Goal: Check status: Check status

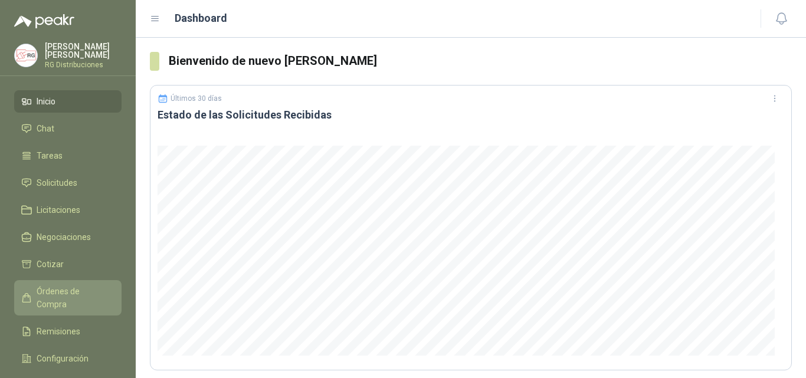
click at [65, 291] on span "Órdenes de Compra" at bounding box center [74, 298] width 74 height 26
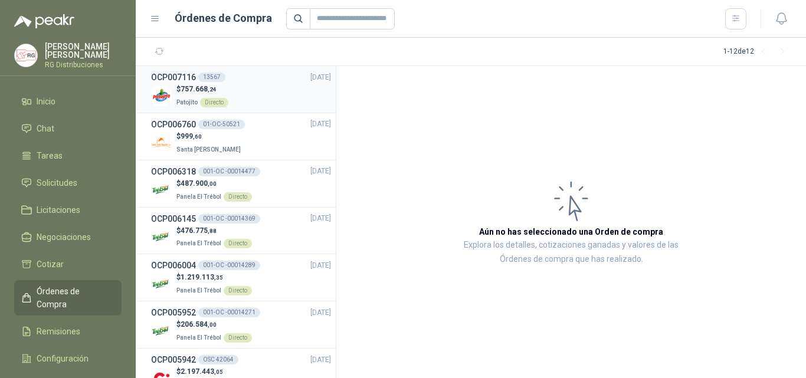
click at [237, 86] on div "$ 757.668 ,24 Patojito Directo" at bounding box center [241, 96] width 180 height 24
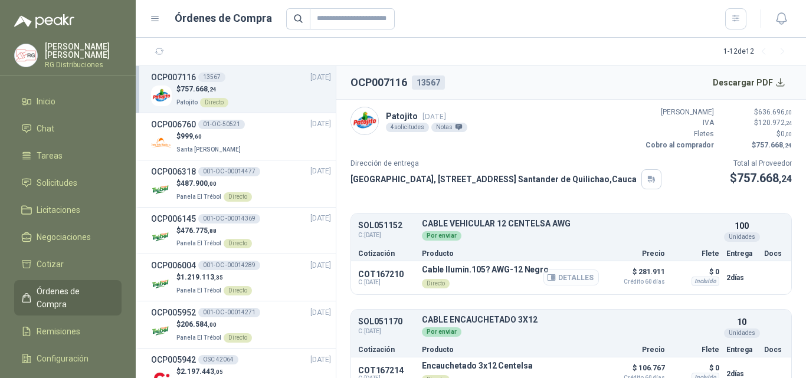
click at [547, 276] on icon "button" at bounding box center [551, 277] width 9 height 9
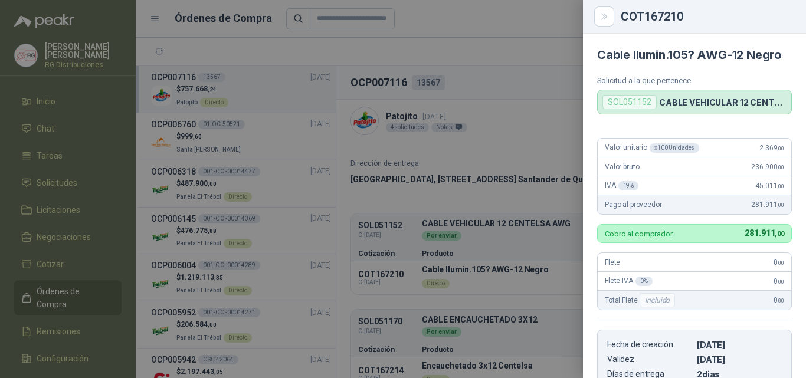
click at [535, 251] on div at bounding box center [403, 189] width 806 height 378
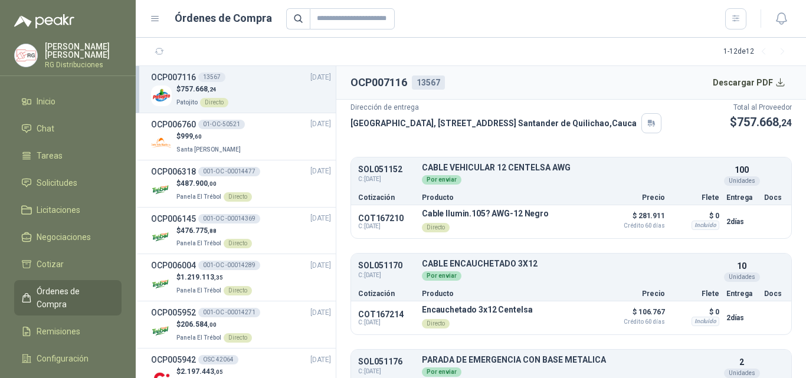
scroll to position [118, 0]
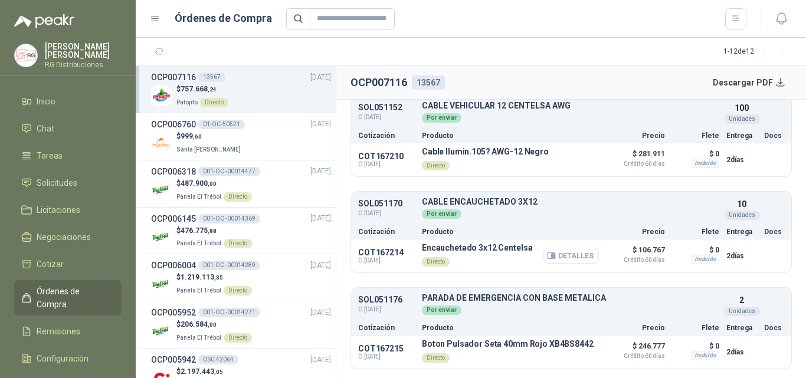
click at [547, 259] on icon "button" at bounding box center [551, 256] width 8 height 6
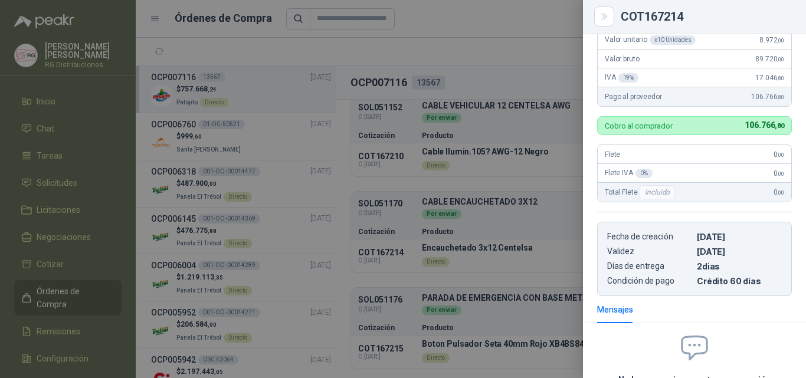
scroll to position [0, 0]
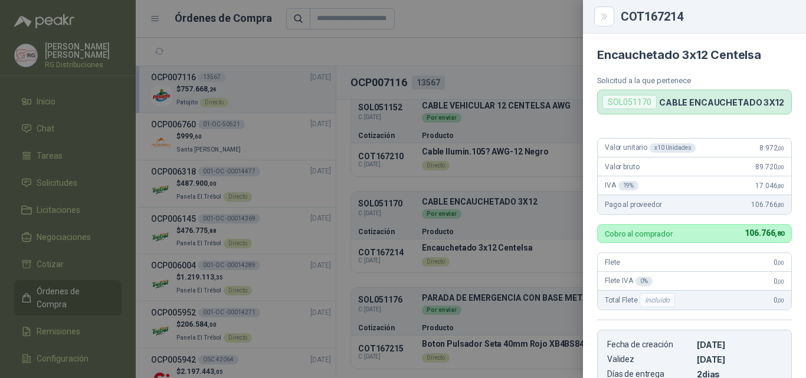
click at [509, 257] on div at bounding box center [403, 189] width 806 height 378
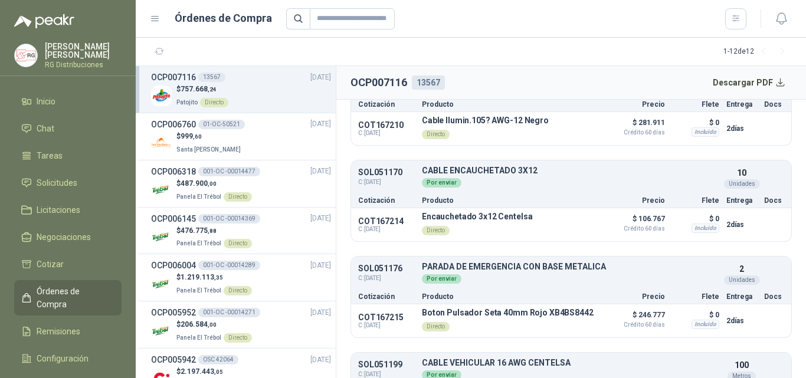
scroll to position [177, 0]
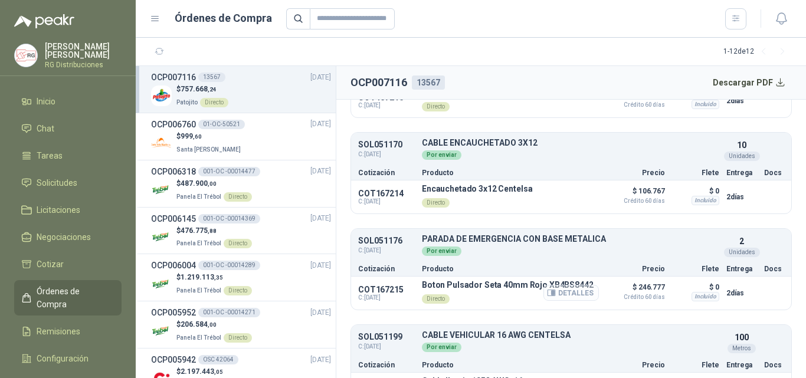
click at [552, 296] on icon "button" at bounding box center [553, 293] width 3 height 5
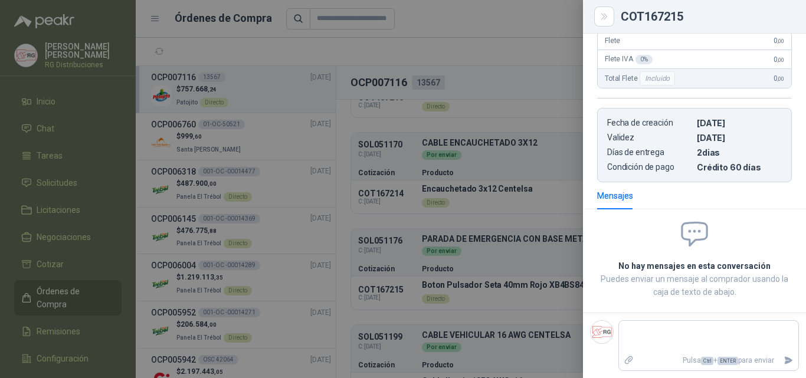
scroll to position [0, 0]
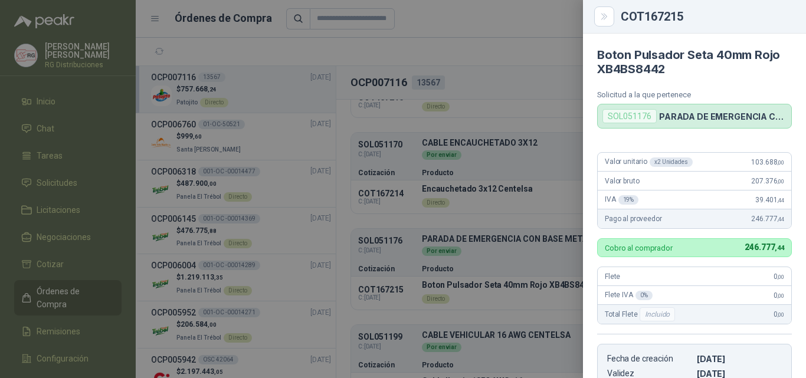
click at [530, 273] on div at bounding box center [403, 189] width 806 height 378
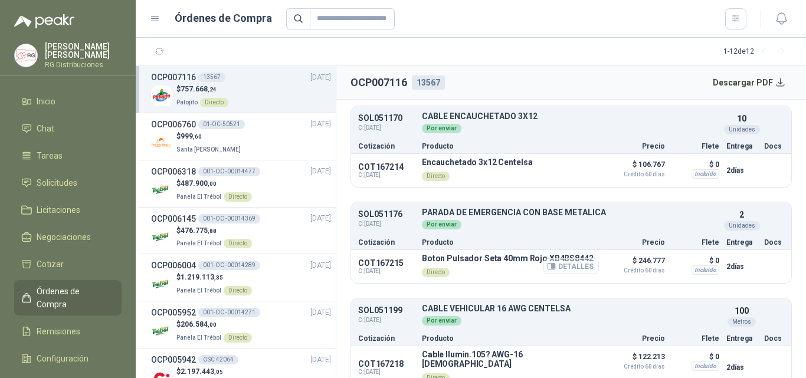
scroll to position [214, 0]
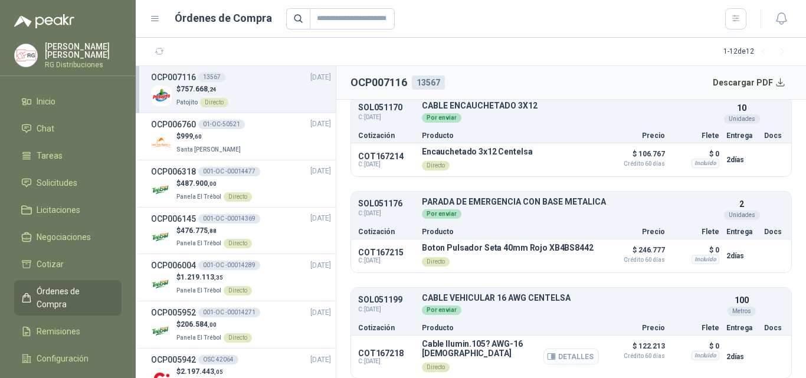
click at [552, 355] on icon "button" at bounding box center [553, 357] width 3 height 5
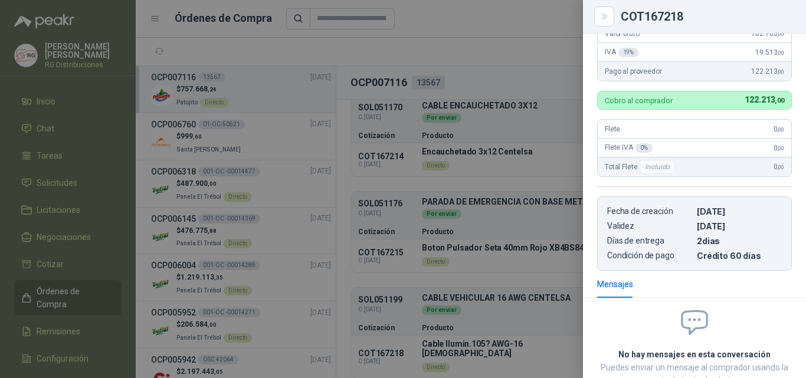
scroll to position [0, 0]
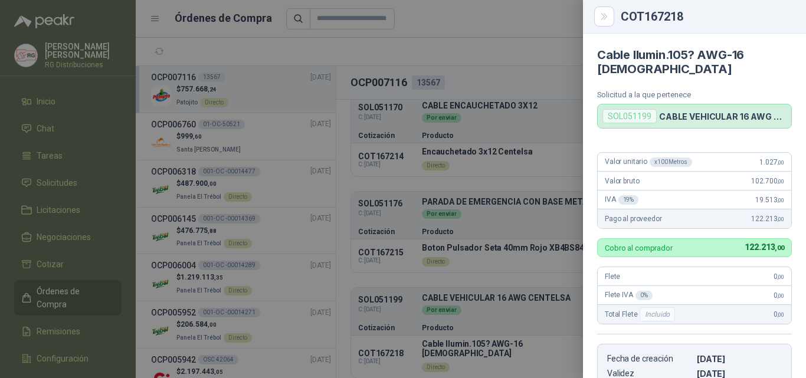
click at [522, 294] on div at bounding box center [403, 189] width 806 height 378
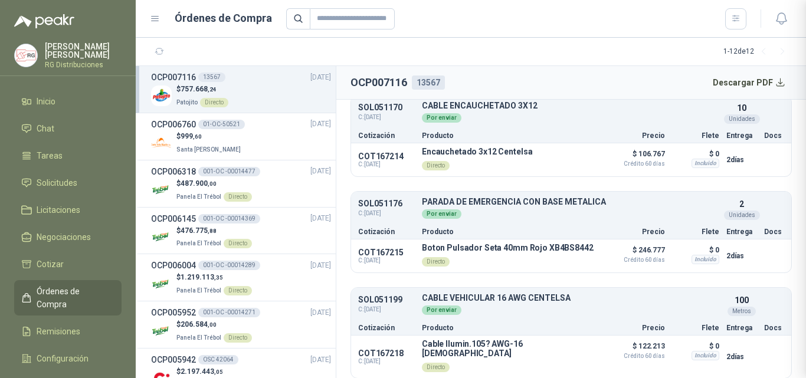
scroll to position [236, 0]
